Goal: Task Accomplishment & Management: Manage account settings

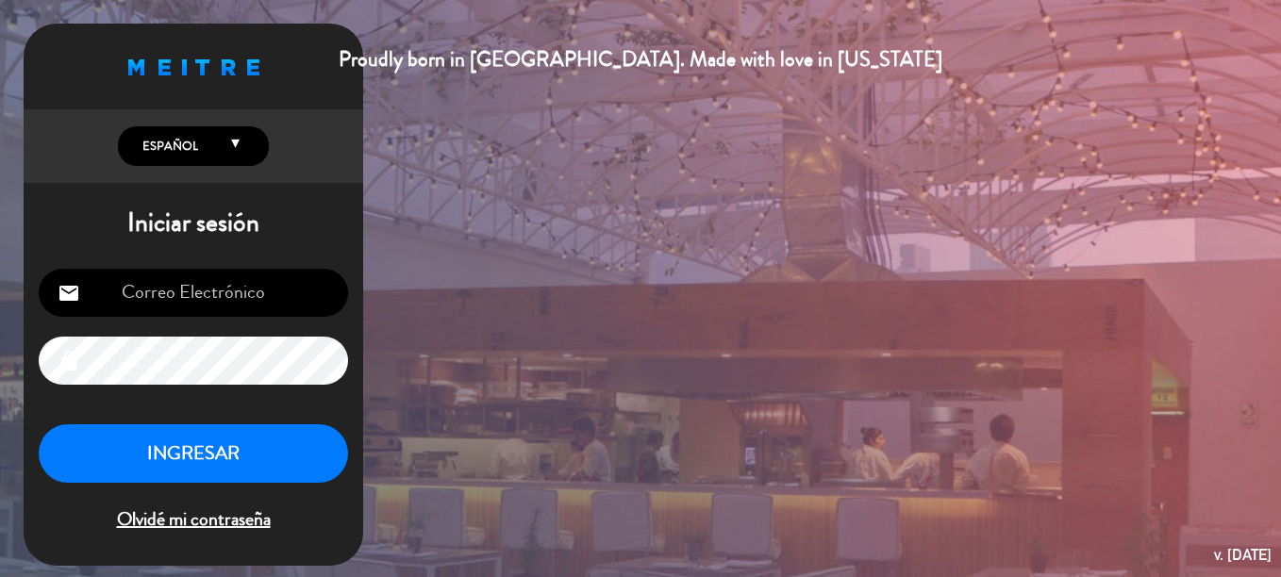
type input "[EMAIL_ADDRESS][PERSON_NAME][DOMAIN_NAME][PERSON_NAME]"
click at [265, 458] on button "INGRESAR" at bounding box center [193, 454] width 309 height 59
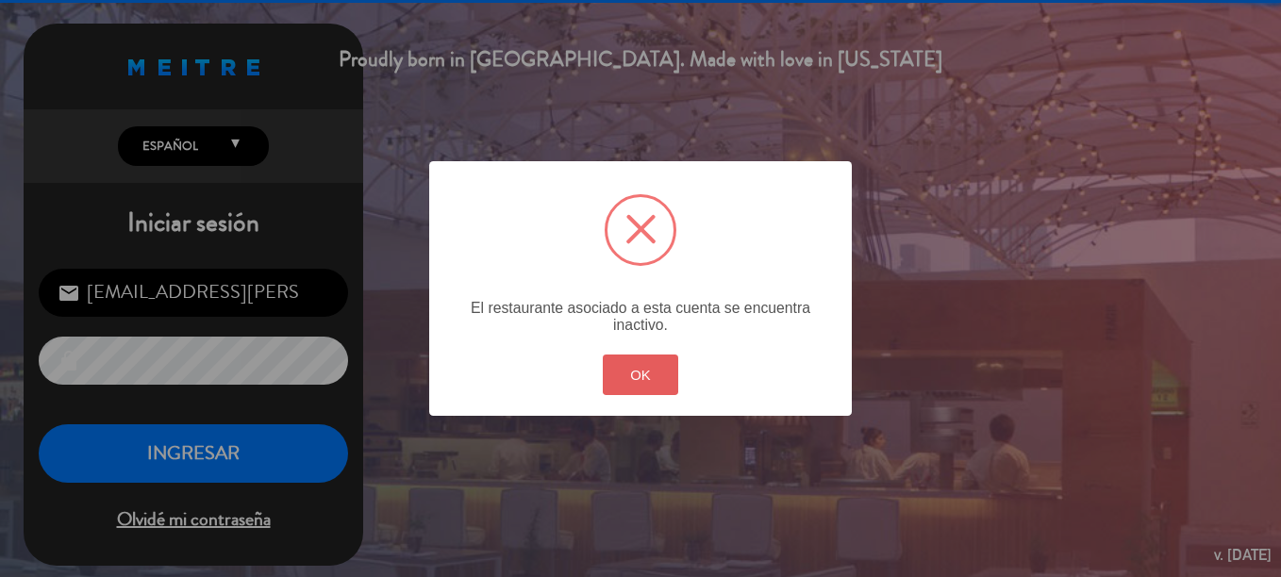
click at [676, 379] on button "OK" at bounding box center [641, 375] width 76 height 41
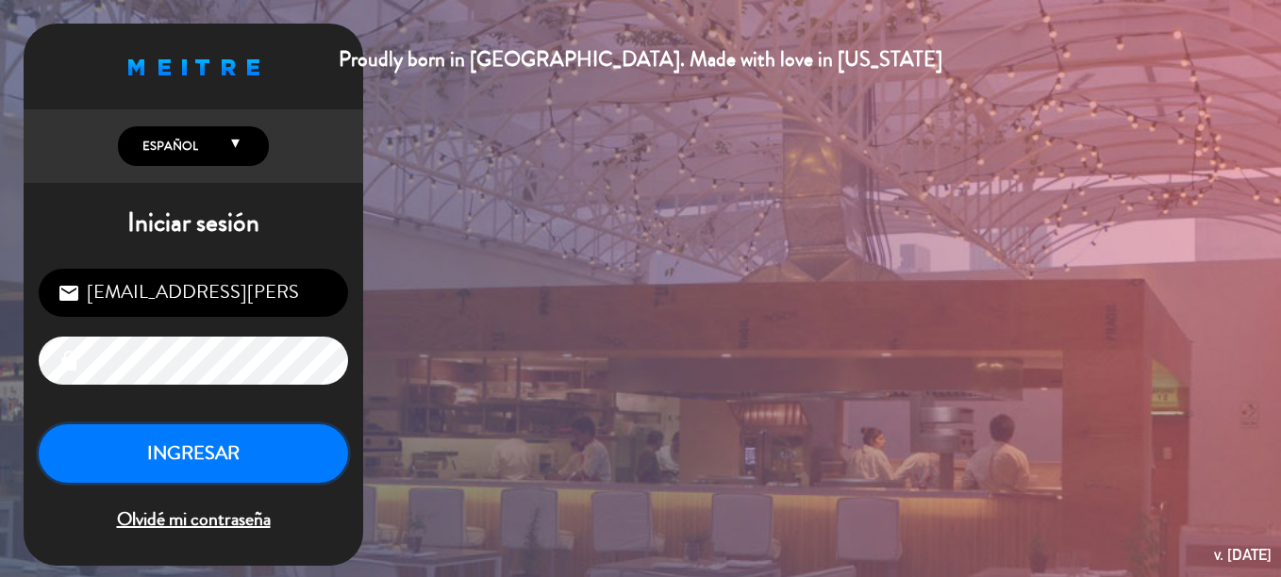
click at [259, 458] on button "INGRESAR" at bounding box center [193, 454] width 309 height 59
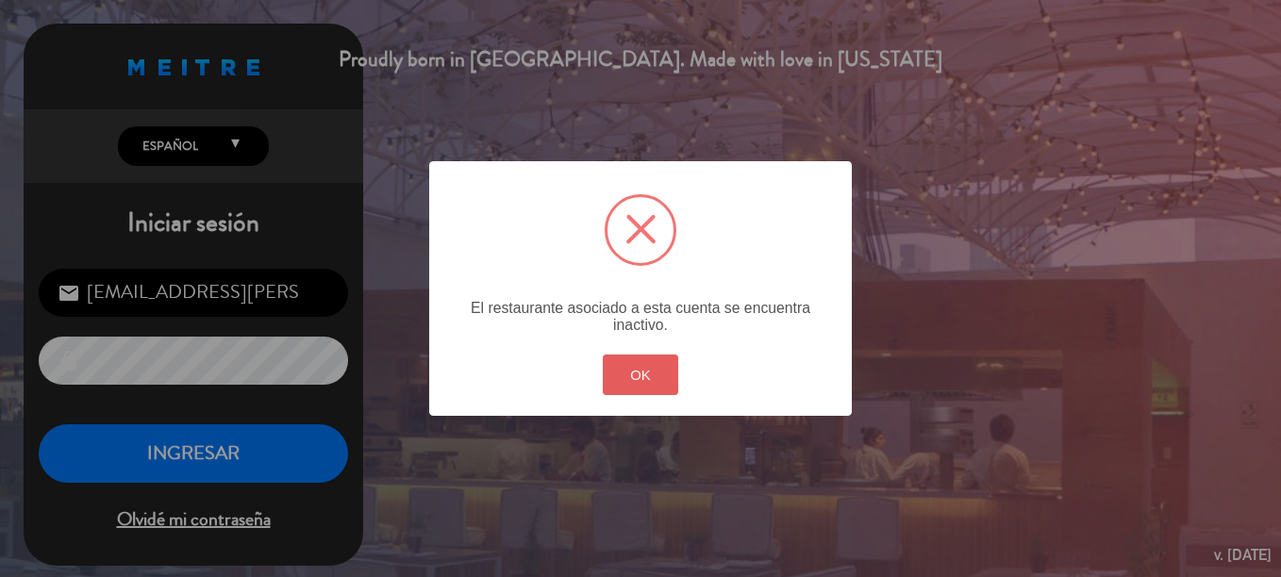
click at [645, 373] on button "OK" at bounding box center [641, 375] width 76 height 41
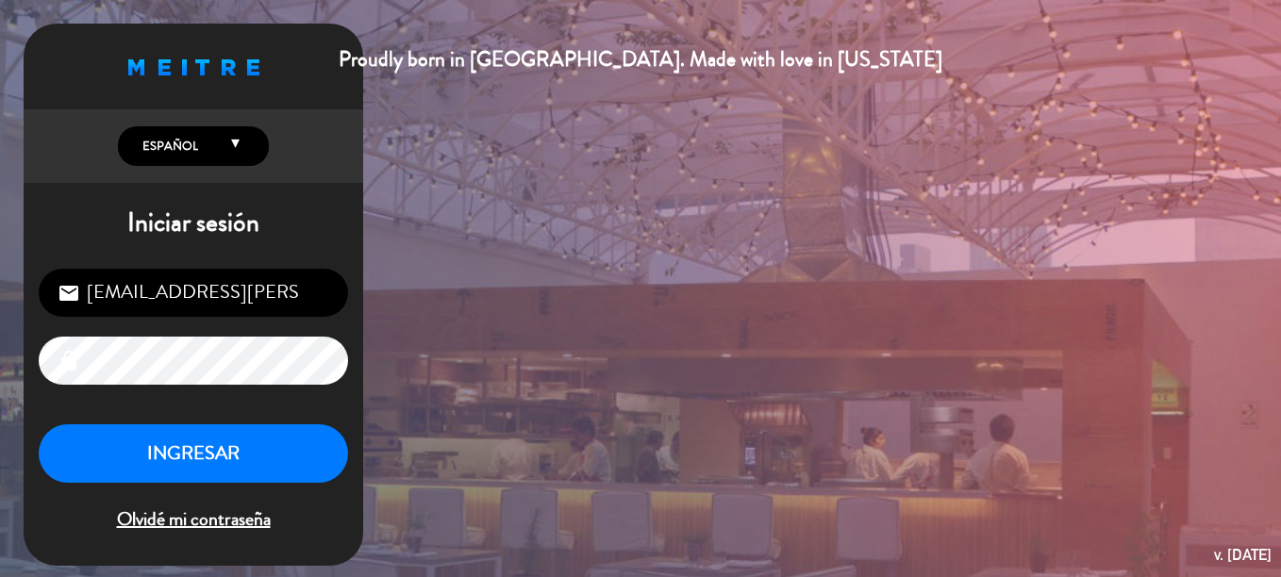
click at [259, 308] on input "[EMAIL_ADDRESS][PERSON_NAME][DOMAIN_NAME][PERSON_NAME]" at bounding box center [193, 293] width 309 height 48
click at [578, 94] on div "Proudly born in [GEOGRAPHIC_DATA]. Made with love in [US_STATE] English Español…" at bounding box center [640, 288] width 1281 height 577
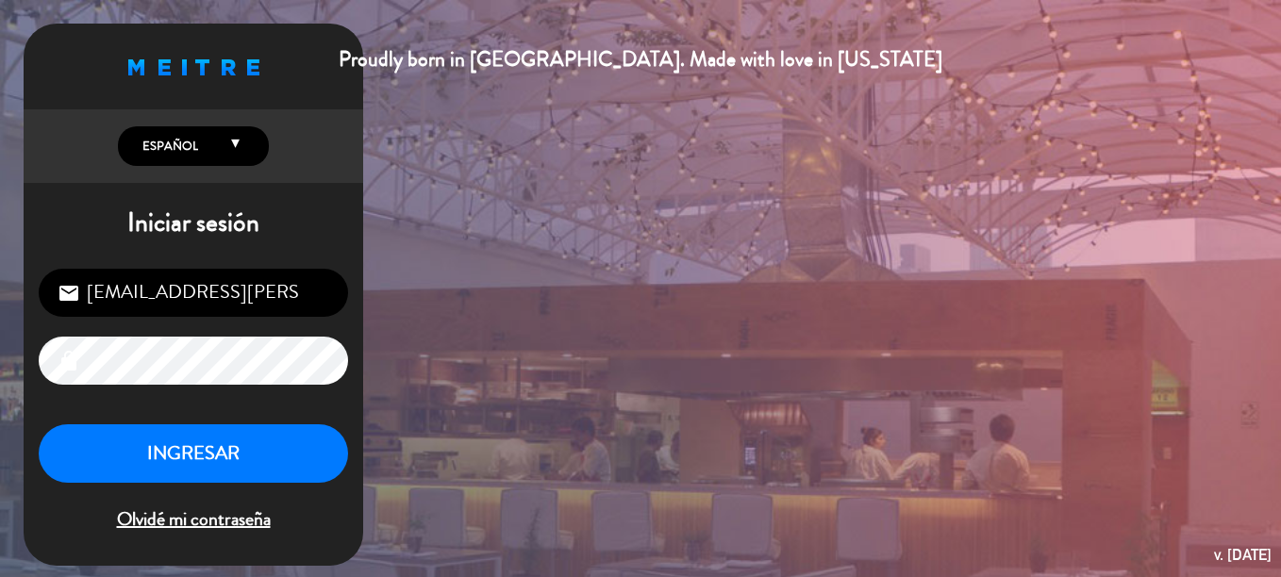
click at [208, 311] on input "[EMAIL_ADDRESS][PERSON_NAME][DOMAIN_NAME][PERSON_NAME]" at bounding box center [193, 293] width 309 height 48
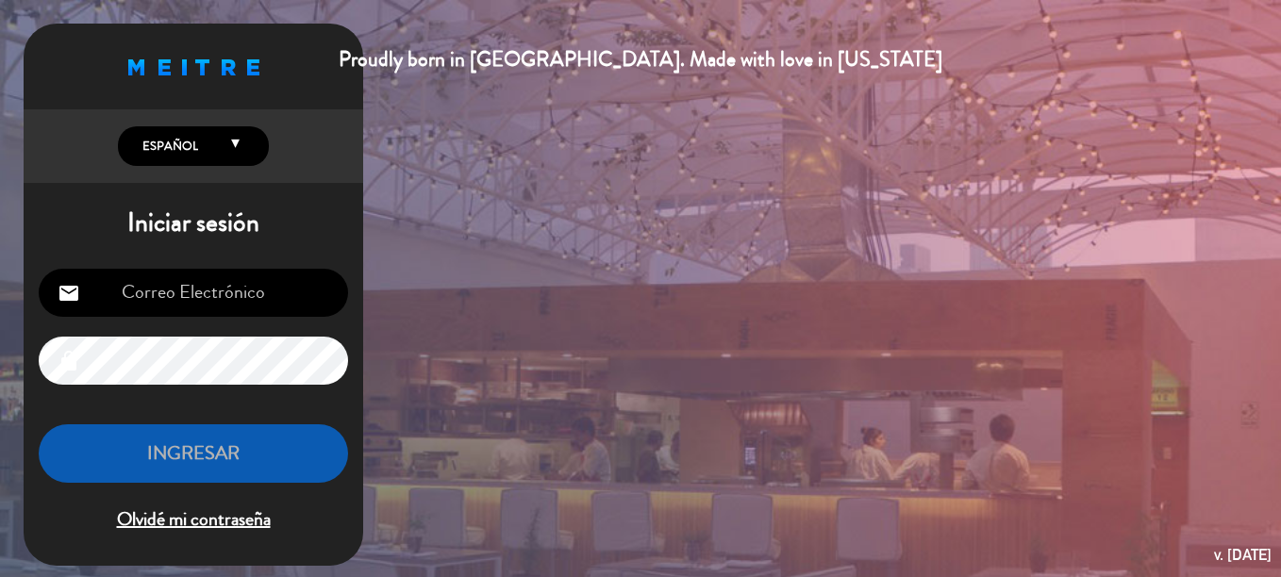
click at [208, 311] on input "email" at bounding box center [193, 293] width 309 height 48
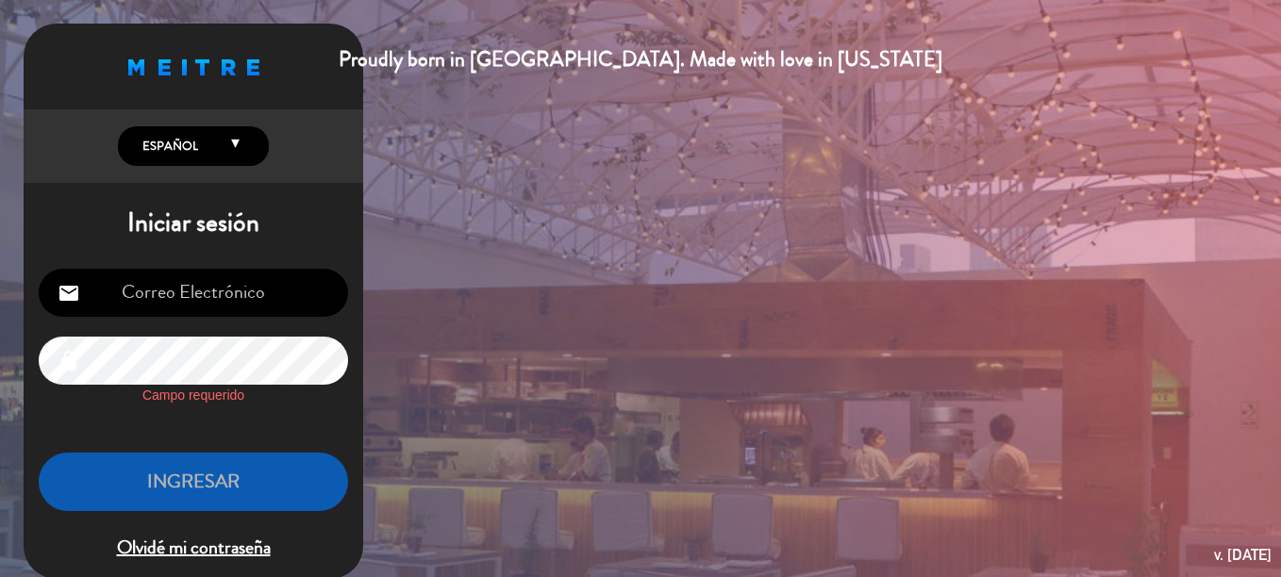
type input "[EMAIL_ADDRESS][PERSON_NAME][DOMAIN_NAME][PERSON_NAME]"
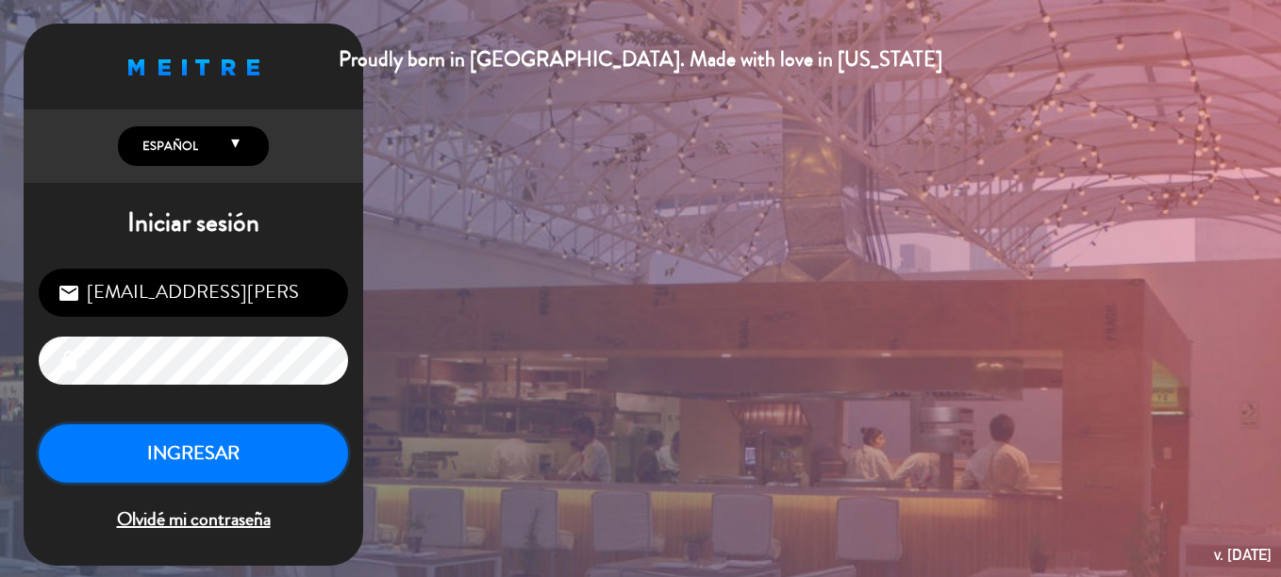
click at [292, 460] on button "INGRESAR" at bounding box center [193, 454] width 309 height 59
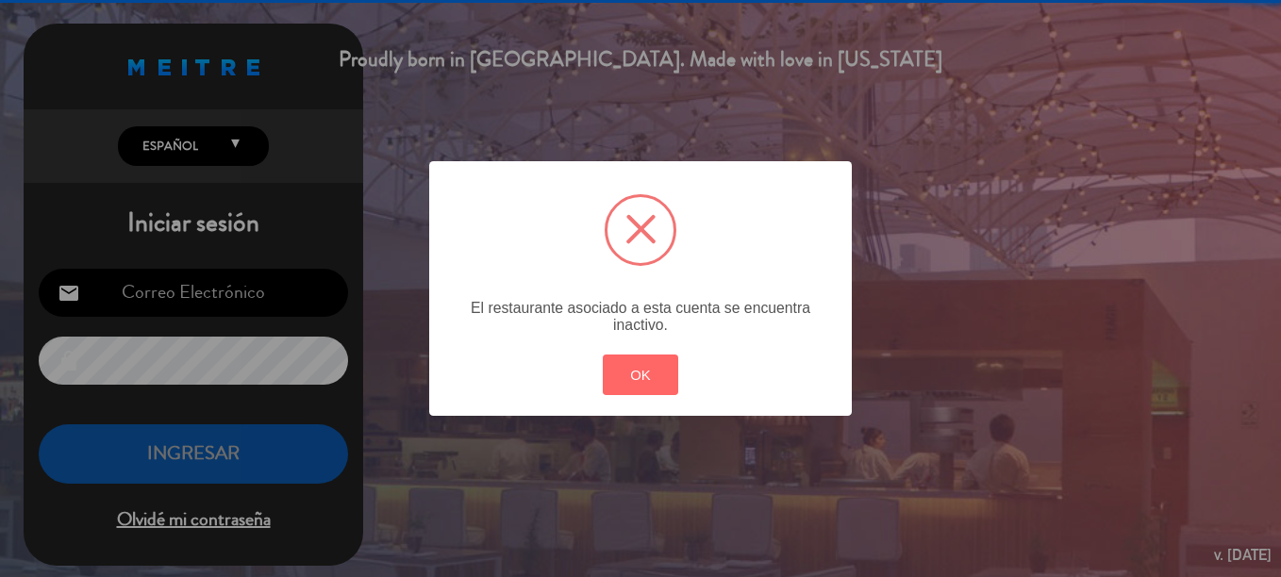
type input "[EMAIL_ADDRESS][PERSON_NAME][DOMAIN_NAME][PERSON_NAME]"
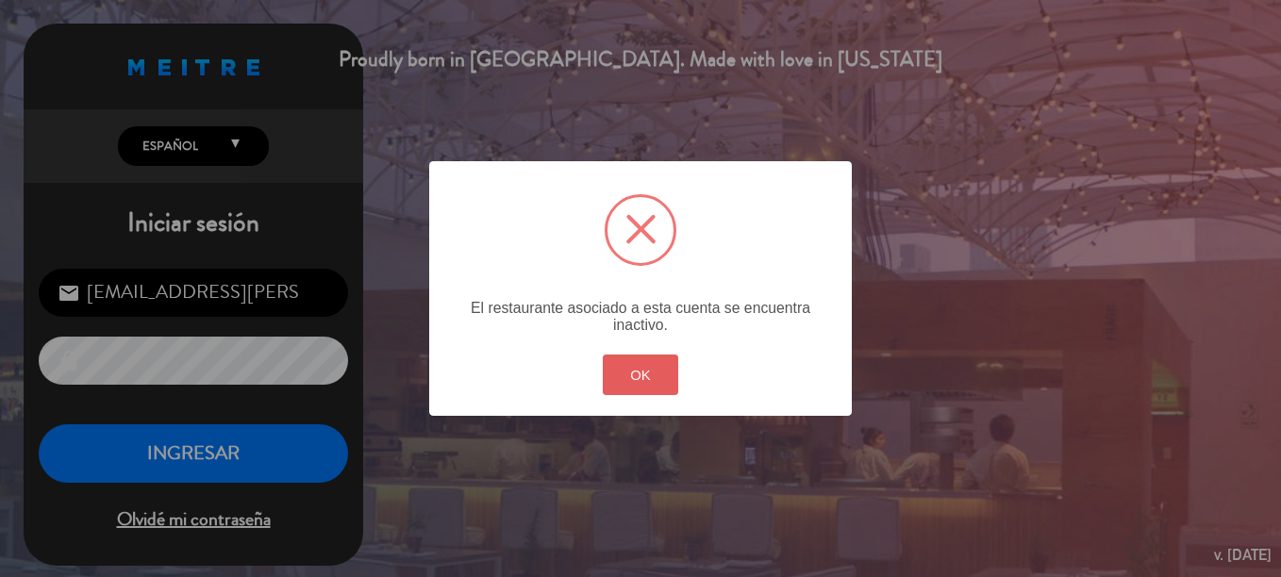
click at [631, 368] on button "OK" at bounding box center [641, 375] width 76 height 41
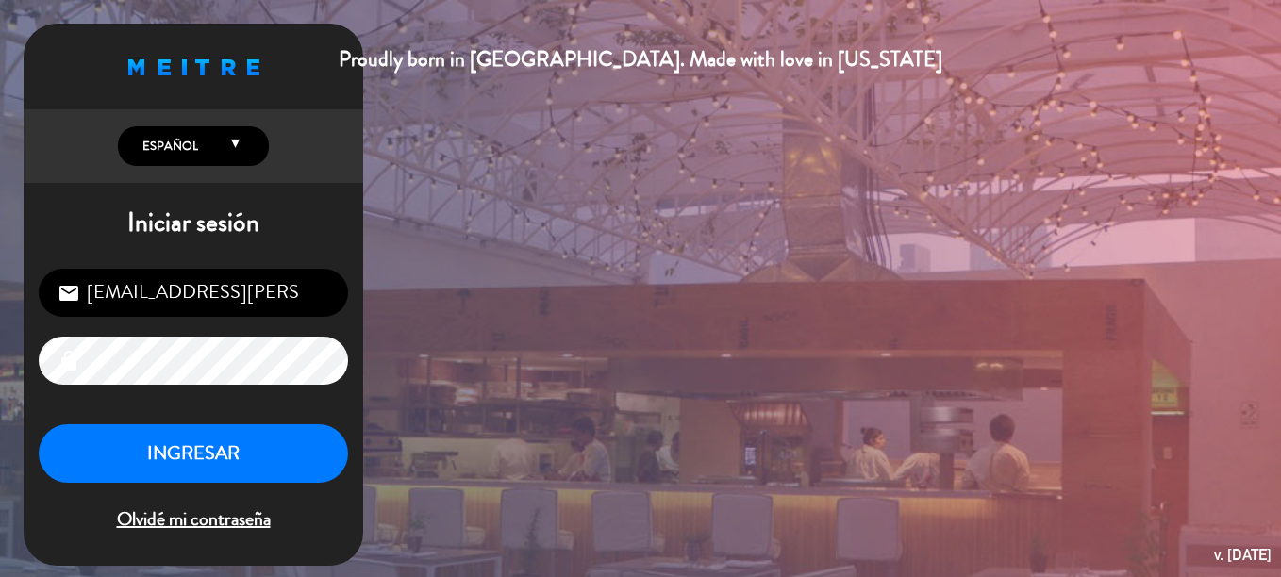
click at [242, 305] on input "[EMAIL_ADDRESS][PERSON_NAME][DOMAIN_NAME][PERSON_NAME]" at bounding box center [193, 293] width 309 height 48
click at [216, 450] on button "INGRESAR" at bounding box center [193, 454] width 309 height 59
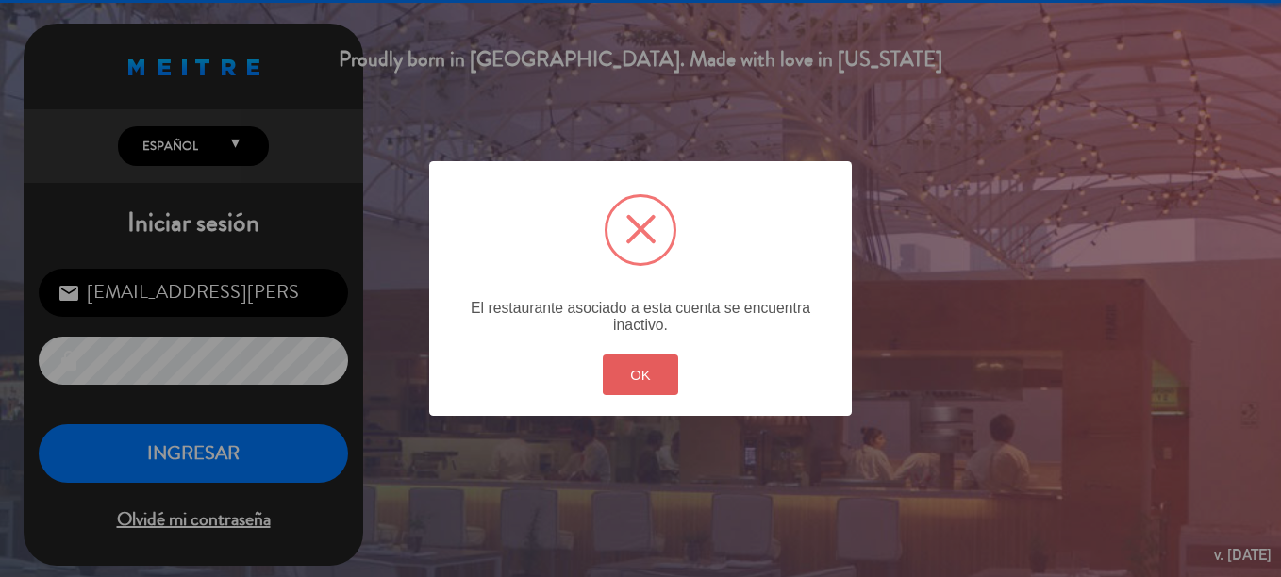
click at [640, 379] on button "OK" at bounding box center [641, 375] width 76 height 41
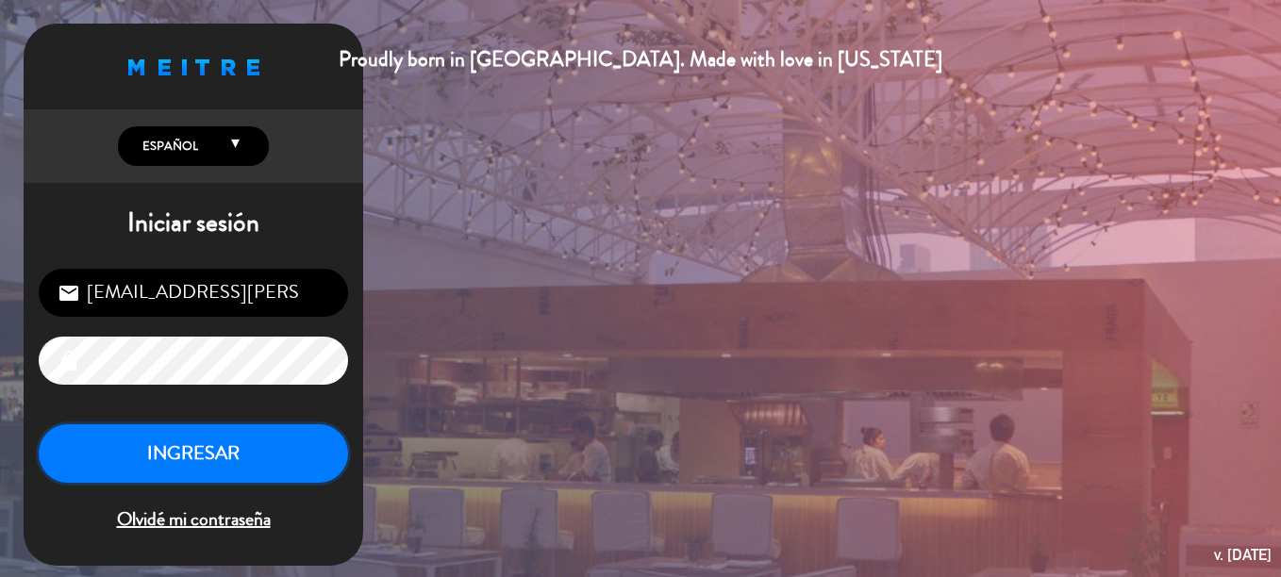
click at [228, 428] on button "INGRESAR" at bounding box center [193, 454] width 309 height 59
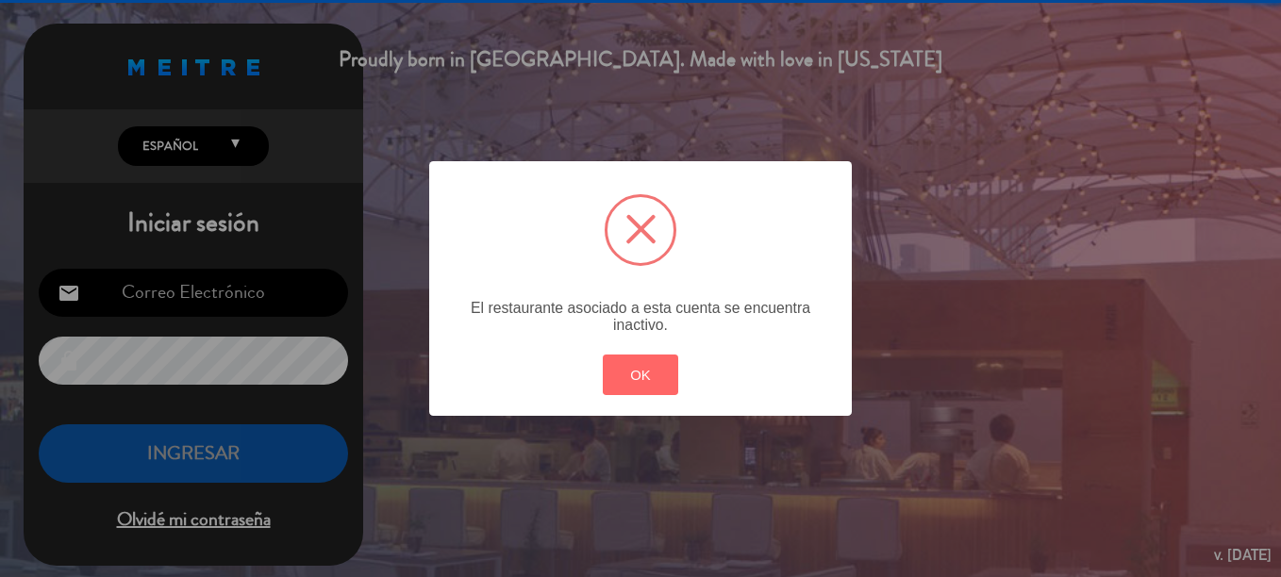
type input "[EMAIL_ADDRESS][PERSON_NAME][DOMAIN_NAME][PERSON_NAME]"
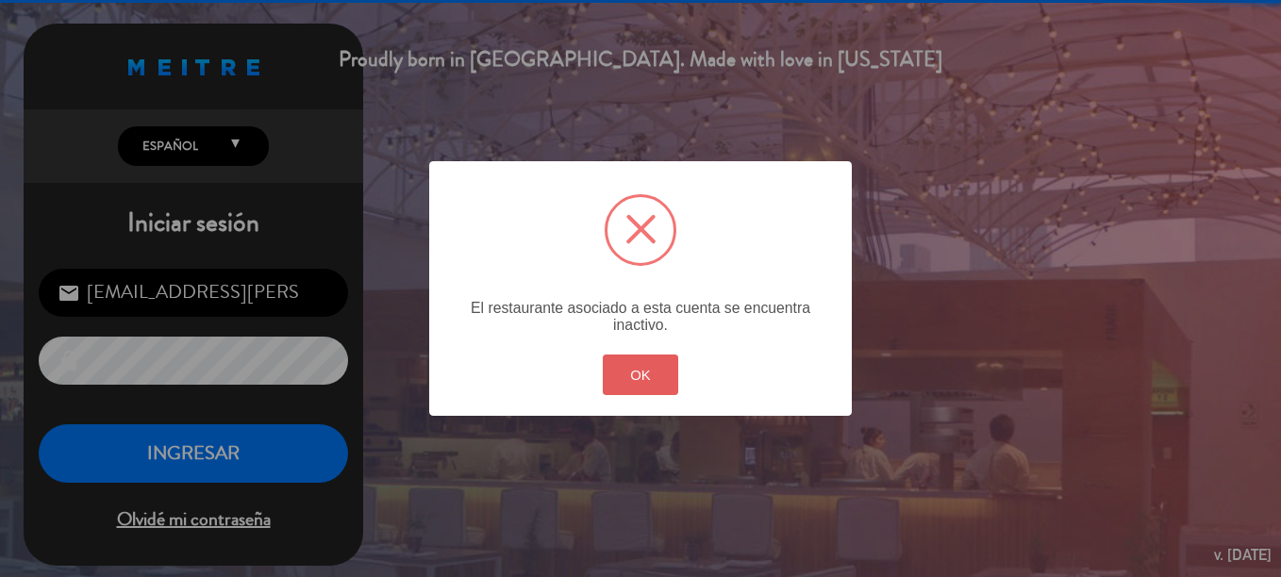
click at [660, 385] on button "OK" at bounding box center [641, 375] width 76 height 41
